Goal: Task Accomplishment & Management: Use online tool/utility

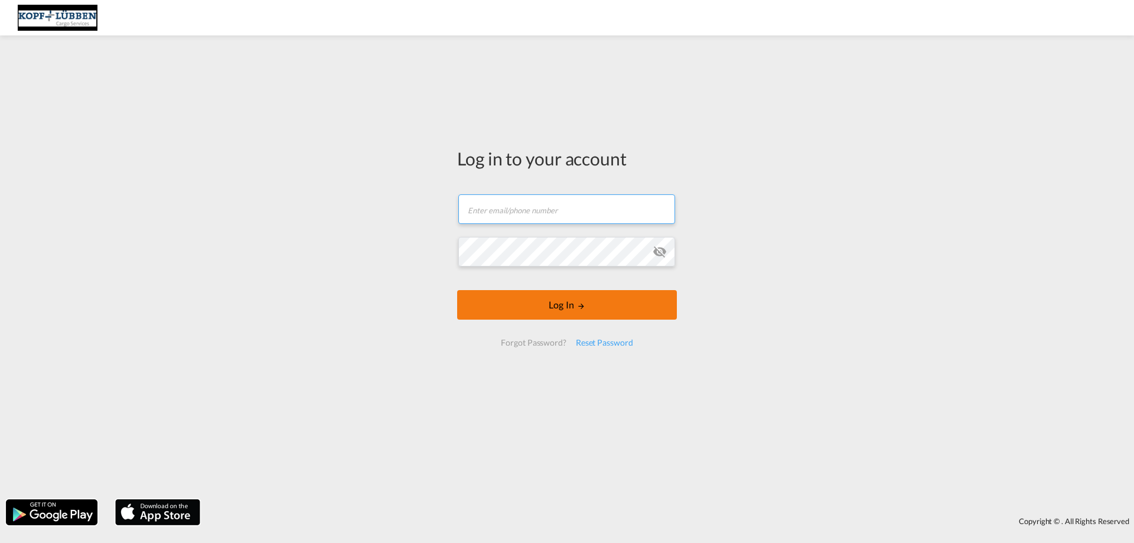
type input "[EMAIL_ADDRESS][PERSON_NAME][DOMAIN_NAME]"
click at [527, 309] on button "Log In" at bounding box center [567, 305] width 220 height 30
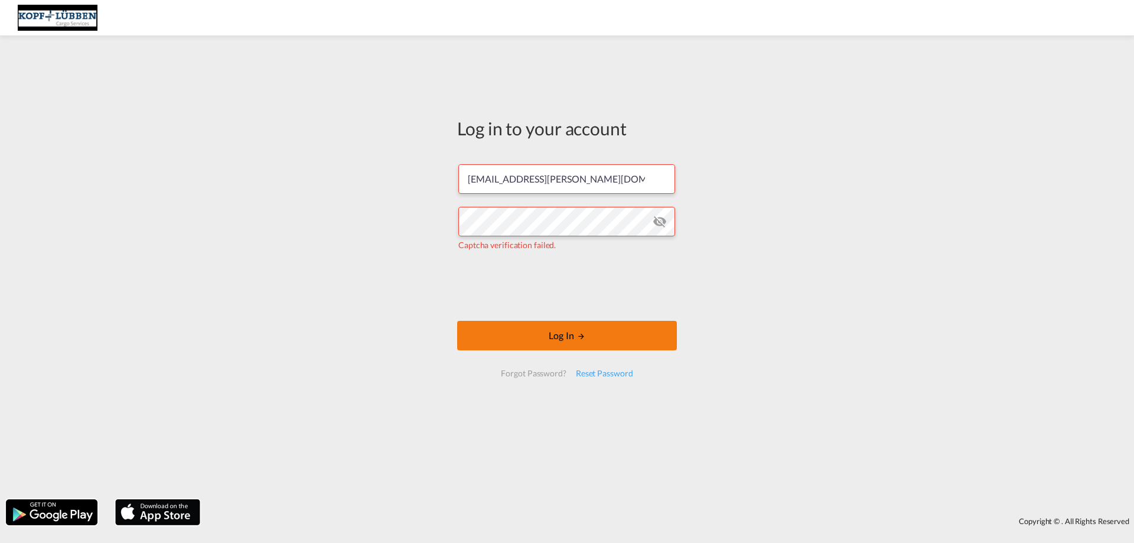
click at [529, 341] on button "Log In" at bounding box center [567, 336] width 220 height 30
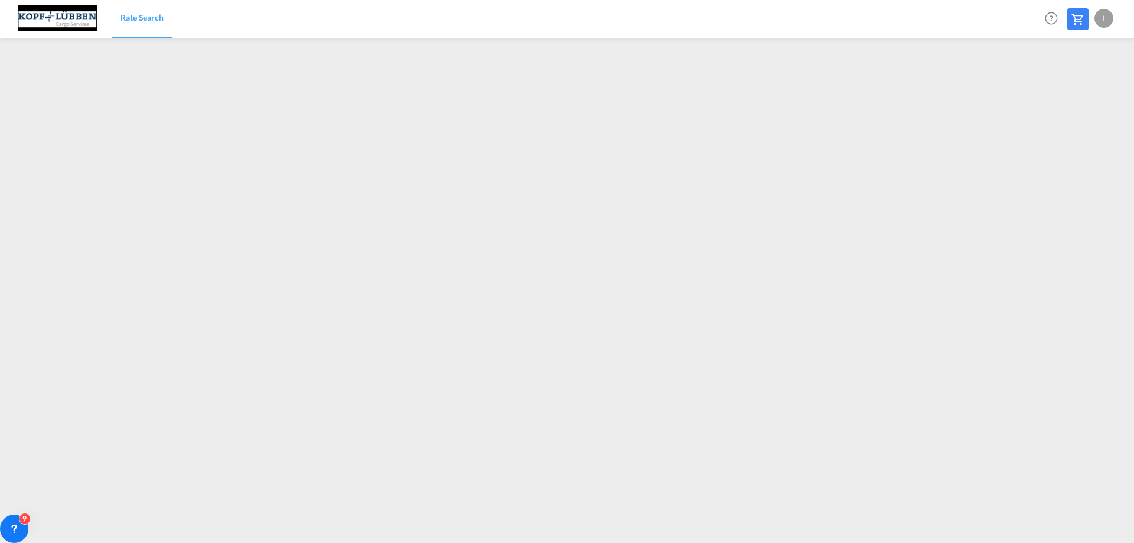
click at [1103, 17] on div "I" at bounding box center [1103, 18] width 19 height 19
click at [1072, 89] on button "Logout" at bounding box center [1090, 91] width 77 height 24
type input "[EMAIL_ADDRESS][PERSON_NAME][DOMAIN_NAME]"
